Goal: Task Accomplishment & Management: Use online tool/utility

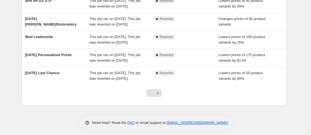
scroll to position [184, 0]
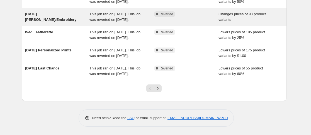
click at [114, 19] on span "This job ran on [DATE]. This job was reverted on [DATE]." at bounding box center [114, 17] width 51 height 10
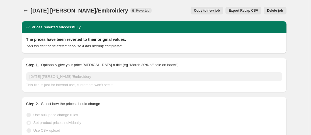
click at [195, 9] on span "Copy to new job" at bounding box center [207, 10] width 26 height 4
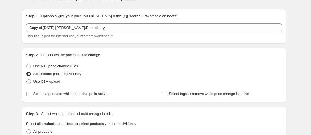
scroll to position [13, 0]
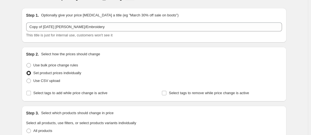
click at [195, 9] on div "Step 1. Optionally give your price [MEDICAL_DATA] a title (eg "March 30% off sa…" at bounding box center [154, 25] width 265 height 35
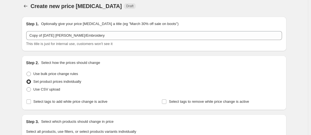
scroll to position [6, 0]
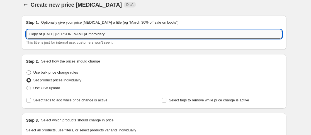
click at [50, 31] on input "Copy of [DATE] [PERSON_NAME]/Embroidery" at bounding box center [154, 34] width 256 height 9
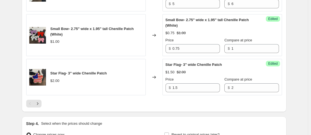
scroll to position [1010, 0]
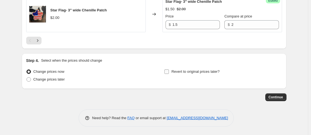
type input "[DATE] [PERSON_NAME]/Embroidery"
click at [167, 73] on input "Revert to original prices later?" at bounding box center [166, 72] width 4 height 4
checkbox input "true"
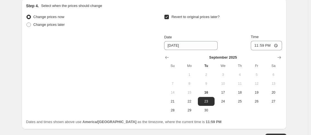
scroll to position [1065, 0]
click at [226, 92] on span "17" at bounding box center [223, 92] width 12 height 4
type input "[DATE]"
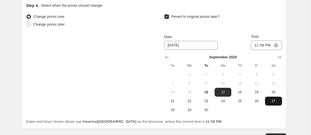
scroll to position [1105, 0]
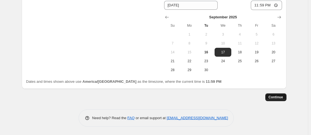
click at [276, 97] on span "Continue" at bounding box center [276, 97] width 14 height 4
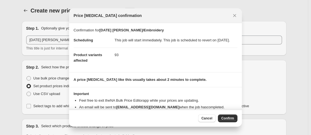
scroll to position [11, 0]
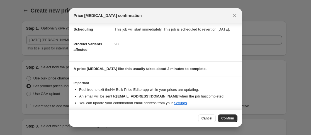
drag, startPoint x: 229, startPoint y: 120, endPoint x: 217, endPoint y: 119, distance: 12.8
click at [217, 119] on div "Cancel Confirm" at bounding box center [217, 119] width 39 height 8
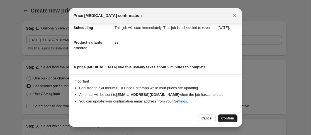
click at [233, 120] on span "Confirm" at bounding box center [227, 118] width 13 height 4
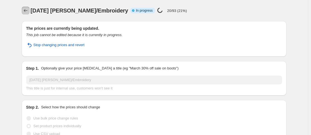
click at [25, 14] on button "Price change jobs" at bounding box center [26, 11] width 8 height 8
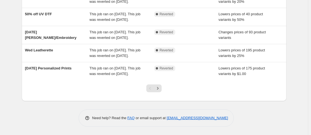
scroll to position [207, 0]
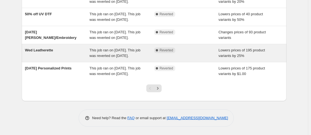
click at [113, 48] on span "This job ran on [DATE]. This job was reverted on [DATE]." at bounding box center [114, 53] width 51 height 10
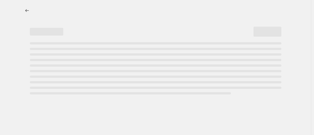
select select "percentage"
select select "no_change"
select select "collection"
select select "product_status"
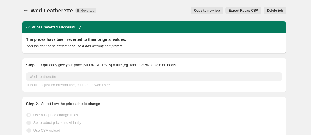
click at [204, 11] on span "Copy to new job" at bounding box center [207, 10] width 26 height 4
select select "percentage"
select select "no_change"
select select "collection"
select select "product_status"
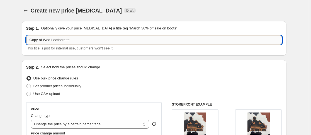
click at [45, 39] on input "Copy of Wed Leatherette" at bounding box center [154, 40] width 256 height 9
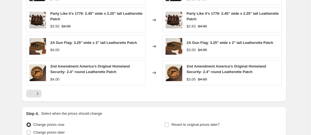
scroll to position [504, 0]
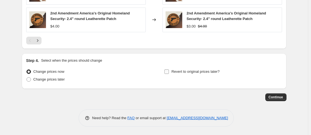
type input "Wed Leatherette"
click at [169, 73] on input "Revert to original prices later?" at bounding box center [166, 72] width 4 height 4
checkbox input "true"
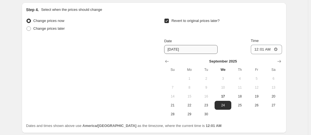
scroll to position [555, 0]
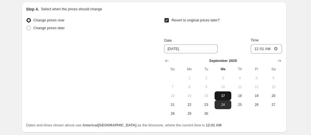
click at [227, 96] on span "17" at bounding box center [223, 96] width 12 height 4
type input "[DATE]"
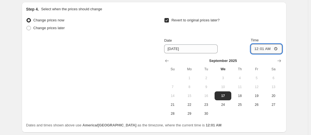
click at [256, 51] on input "00:01" at bounding box center [266, 48] width 31 height 9
type input "23:59"
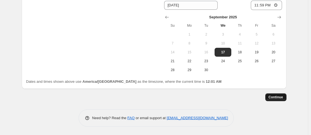
click at [278, 97] on span "Continue" at bounding box center [276, 97] width 14 height 4
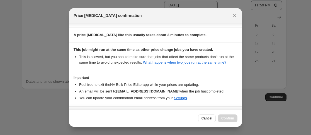
scroll to position [110, 0]
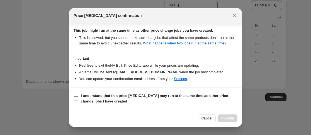
click at [78, 98] on span ":rg7:" at bounding box center [76, 98] width 5 height 5
click at [78, 98] on input "I understand that this price [MEDICAL_DATA] may run at the same time as other p…" at bounding box center [76, 99] width 4 height 4
checkbox input "true"
click at [230, 118] on span "Confirm" at bounding box center [227, 118] width 13 height 4
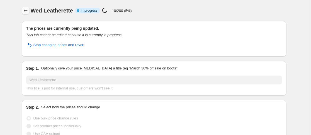
click at [24, 10] on button "Price change jobs" at bounding box center [26, 11] width 8 height 8
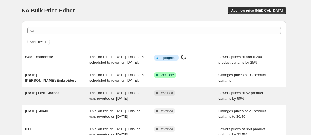
scroll to position [207, 0]
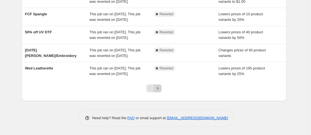
click at [160, 90] on icon "Next" at bounding box center [158, 89] width 6 height 6
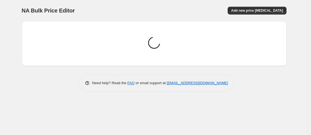
scroll to position [0, 0]
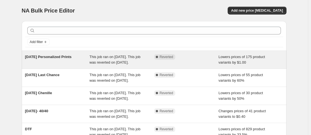
click at [52, 58] on span "[DATE] Personalized Prints" at bounding box center [48, 57] width 47 height 4
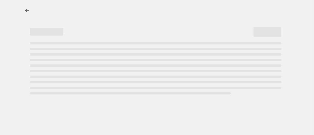
select select "by"
select select "no_change"
select select "collection"
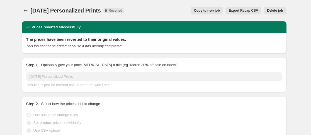
click at [214, 10] on span "Copy to new job" at bounding box center [207, 10] width 26 height 4
select select "by"
select select "no_change"
select select "collection"
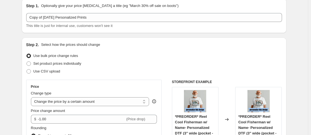
scroll to position [23, 0]
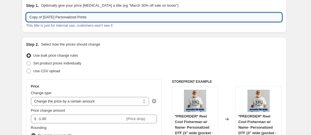
click at [46, 18] on input "Copy of [DATE] Personalized Prints" at bounding box center [154, 17] width 256 height 9
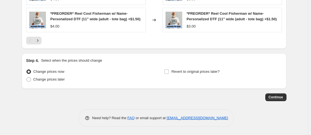
scroll to position [504, 0]
type input "[DATE] Personalized Prints"
click at [168, 72] on input "Revert to original prices later?" at bounding box center [166, 72] width 4 height 4
checkbox input "true"
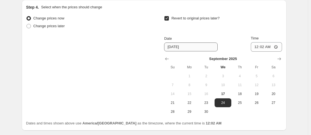
scroll to position [553, 0]
click at [231, 98] on button "17" at bounding box center [223, 93] width 17 height 9
type input "[DATE]"
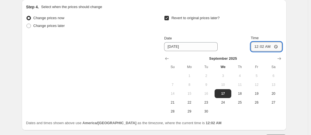
click at [256, 52] on input "00:02" at bounding box center [266, 46] width 31 height 9
type input "23:59"
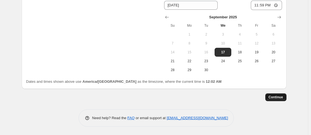
click at [275, 96] on span "Continue" at bounding box center [276, 97] width 14 height 4
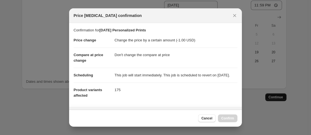
scroll to position [0, 0]
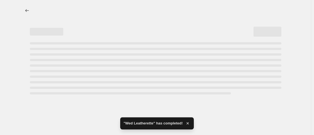
select select "by"
select select "no_change"
select select "collection"
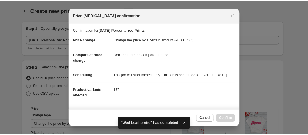
scroll to position [110, 0]
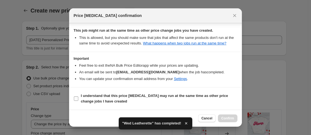
click at [77, 101] on input "I understand that this price [MEDICAL_DATA] may run at the same time as other p…" at bounding box center [76, 99] width 4 height 4
checkbox input "true"
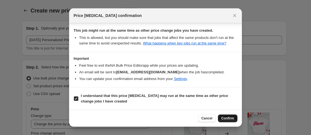
click at [231, 118] on span "Confirm" at bounding box center [227, 118] width 13 height 4
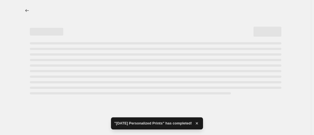
select select "by"
select select "no_change"
select select "collection"
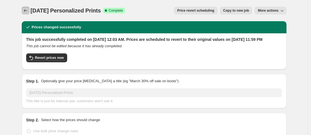
click at [23, 10] on button "Price change jobs" at bounding box center [26, 11] width 8 height 8
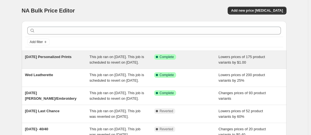
click at [104, 64] on span "This job ran on [DATE]. This job is scheduled to revert on [DATE]." at bounding box center [116, 60] width 55 height 10
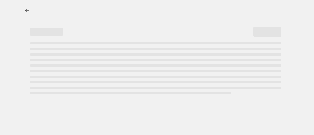
select select "by"
select select "no_change"
select select "collection"
